Goal: Check status: Check status

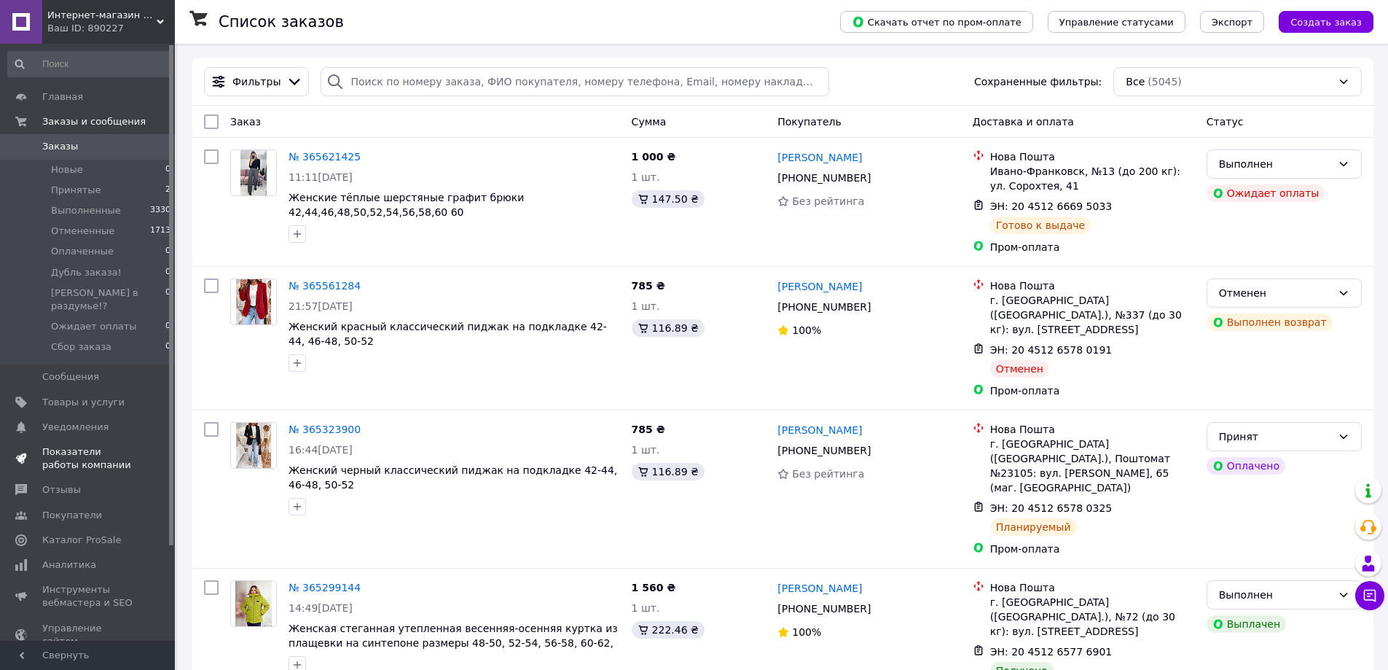
click at [64, 447] on span "Показатели работы компании" at bounding box center [88, 458] width 93 height 26
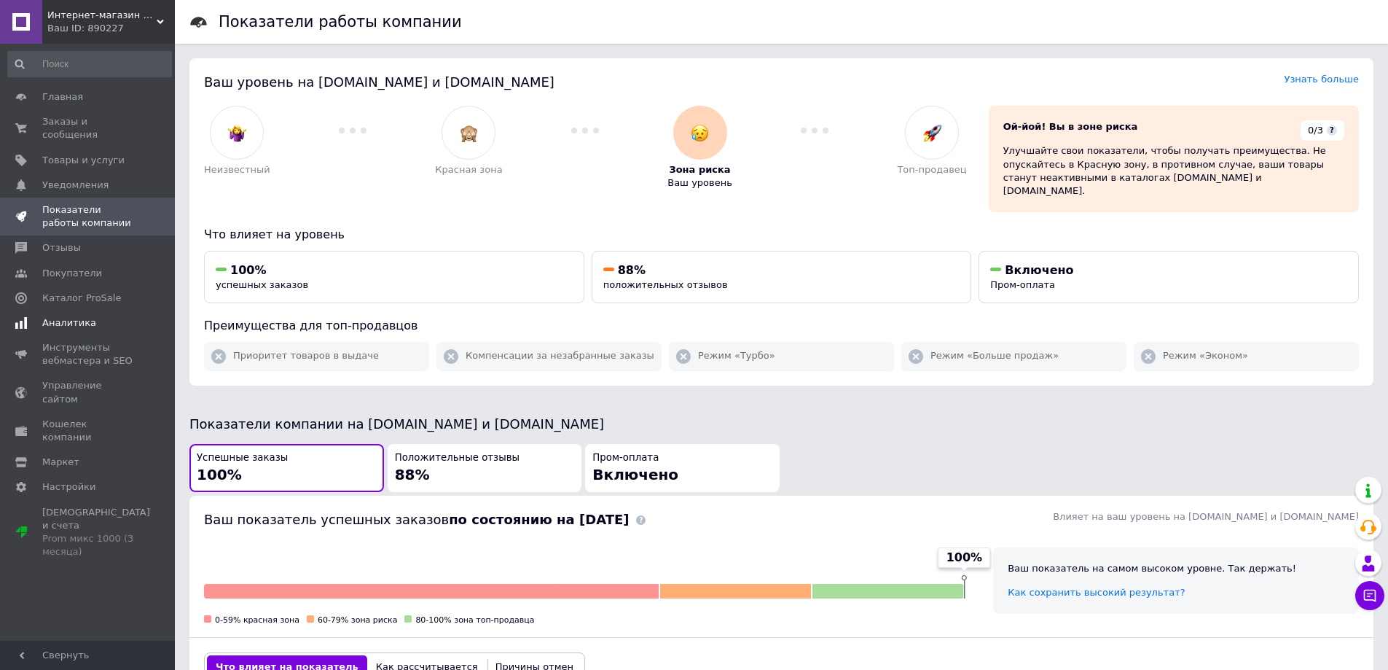
click at [54, 316] on span "Аналитика" at bounding box center [69, 322] width 54 height 13
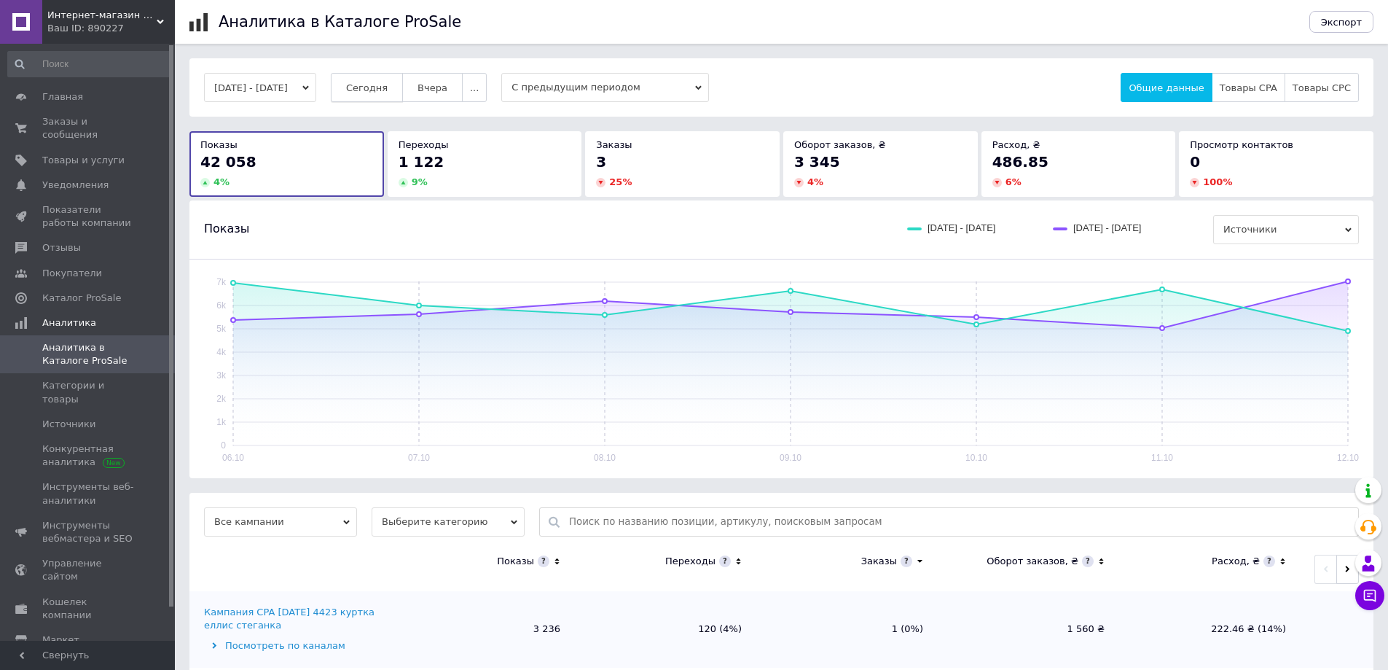
click at [385, 87] on span "Сегодня" at bounding box center [367, 87] width 42 height 11
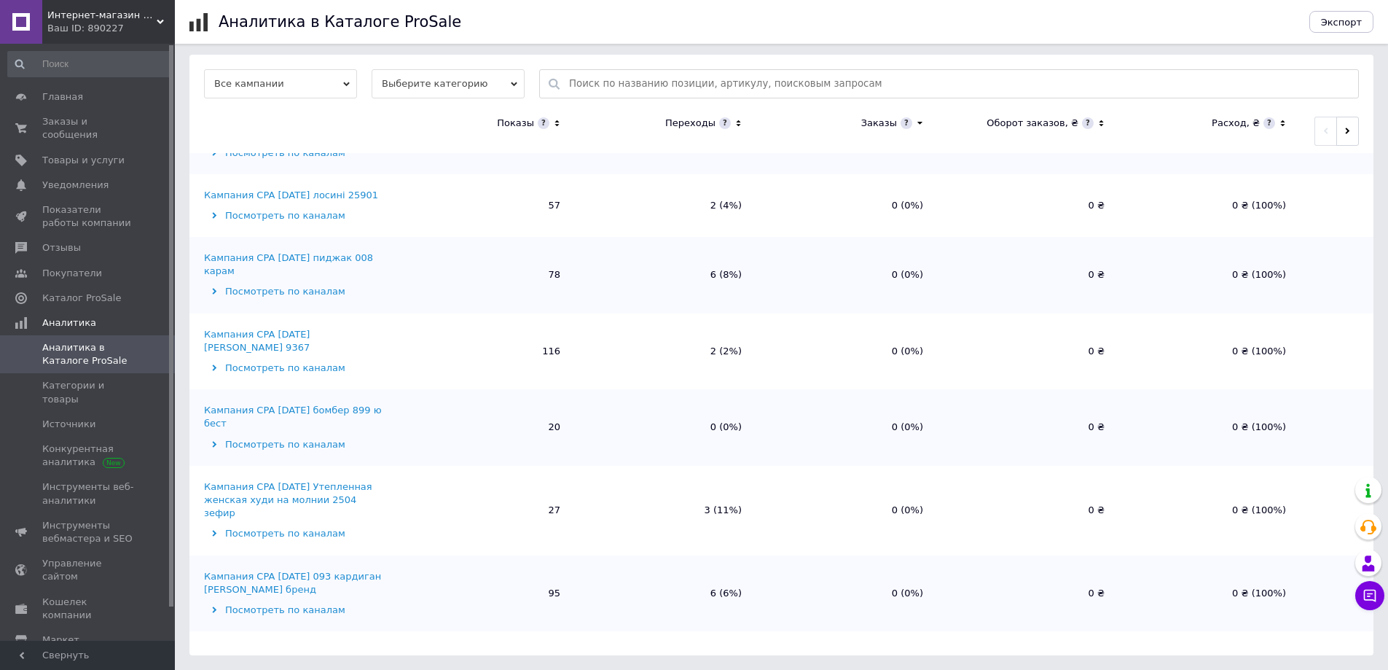
scroll to position [2812, 0]
